Goal: Find specific page/section: Find specific page/section

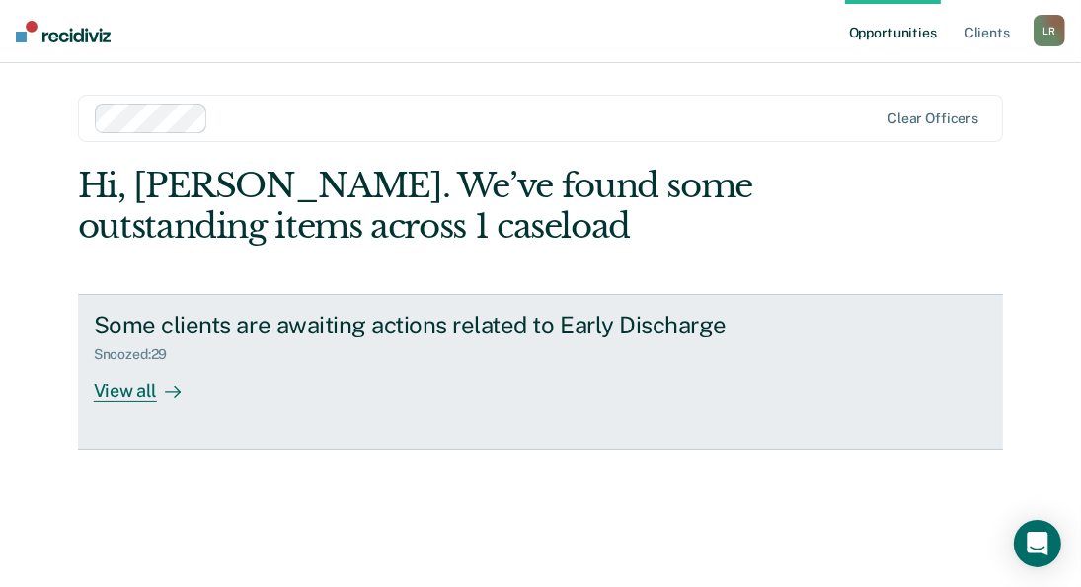
click at [117, 384] on div "View all" at bounding box center [149, 382] width 111 height 38
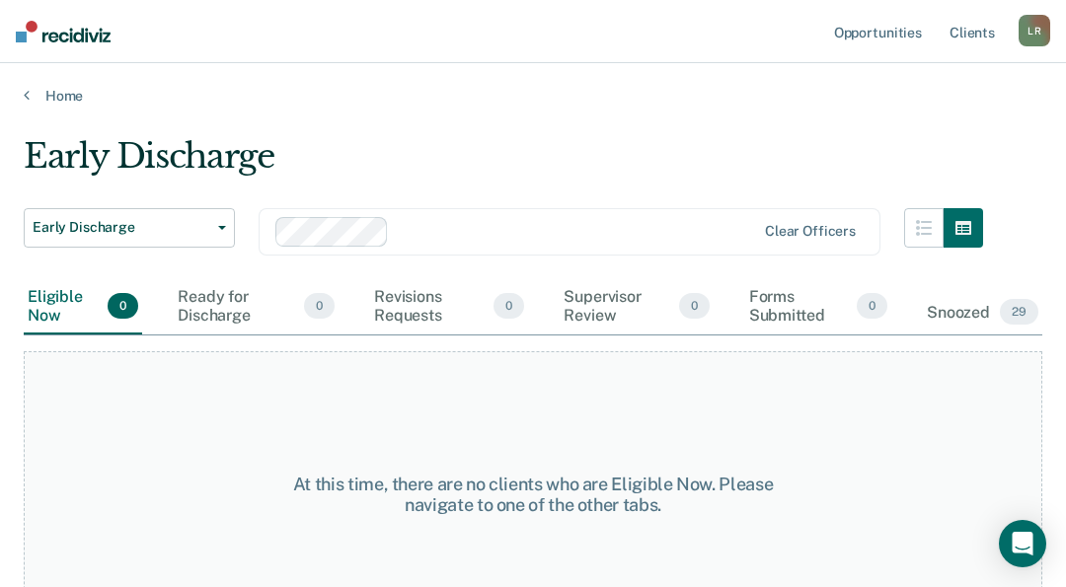
click at [678, 105] on main "Early Discharge Early Discharge Early Discharge Clear officers Eligible Now 0 R…" at bounding box center [533, 343] width 1066 height 477
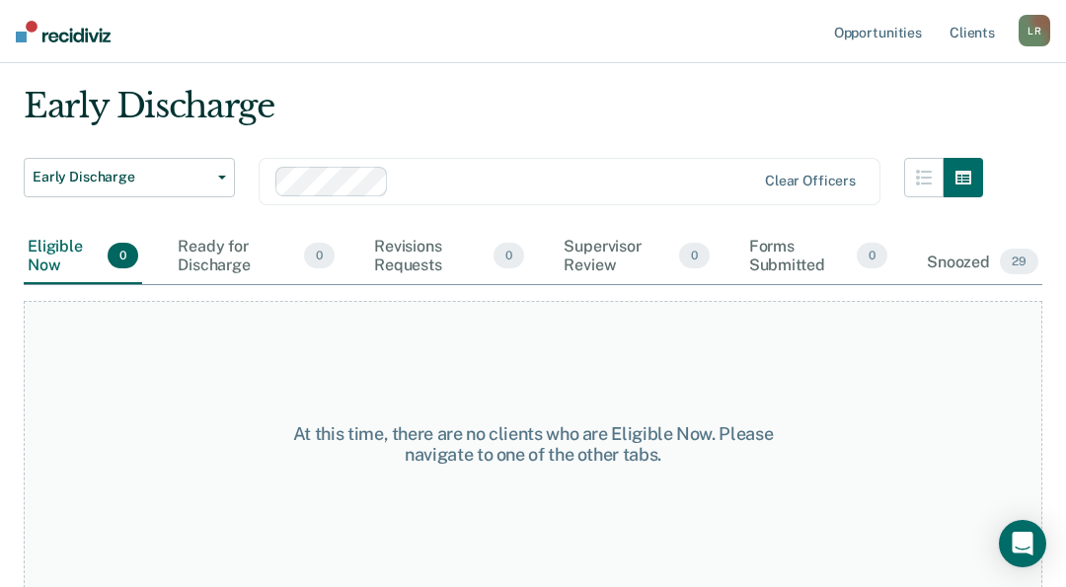
click at [564, 119] on div "Early Discharge" at bounding box center [503, 114] width 959 height 56
click at [966, 34] on link "Client s" at bounding box center [971, 31] width 53 height 63
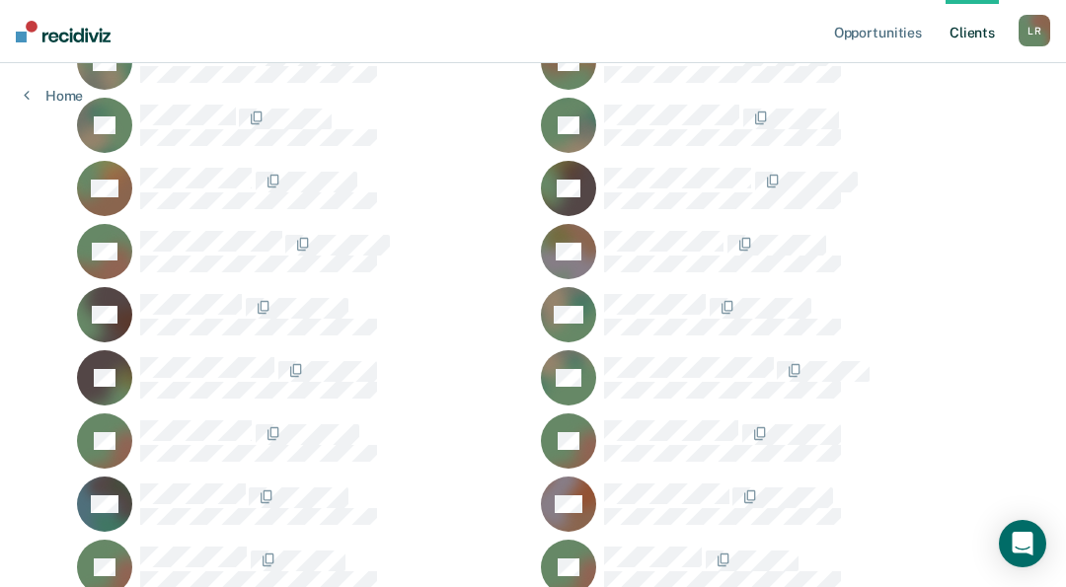
scroll to position [870, 0]
